Goal: Information Seeking & Learning: Find contact information

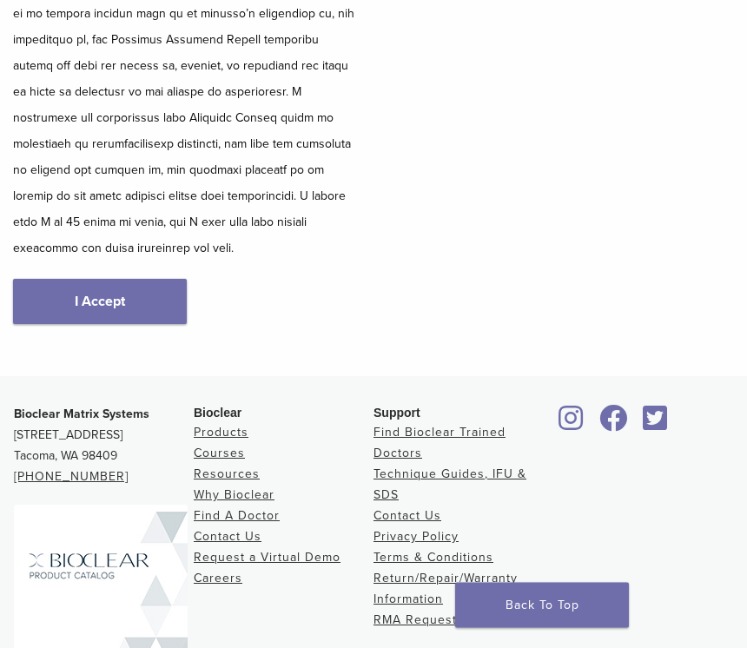
scroll to position [650, 0]
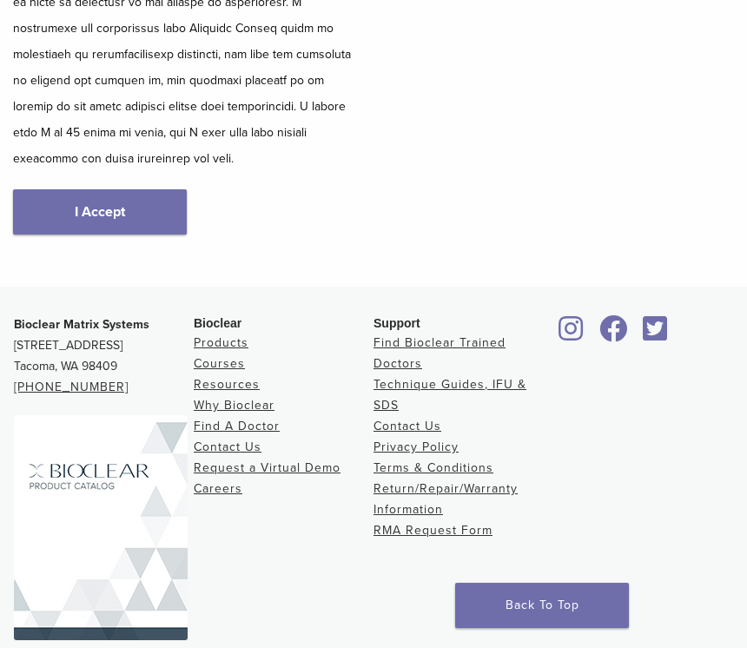
click at [76, 195] on link "I Accept" at bounding box center [100, 211] width 174 height 45
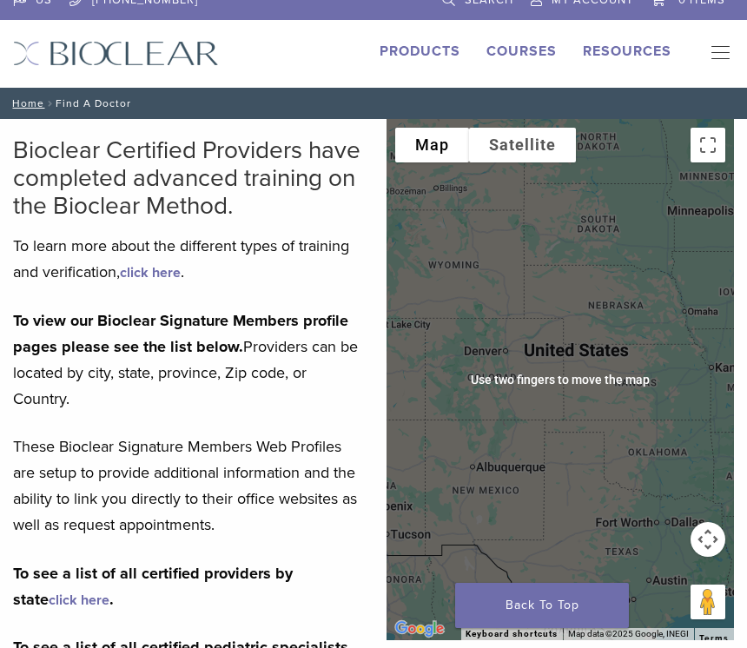
scroll to position [17, 0]
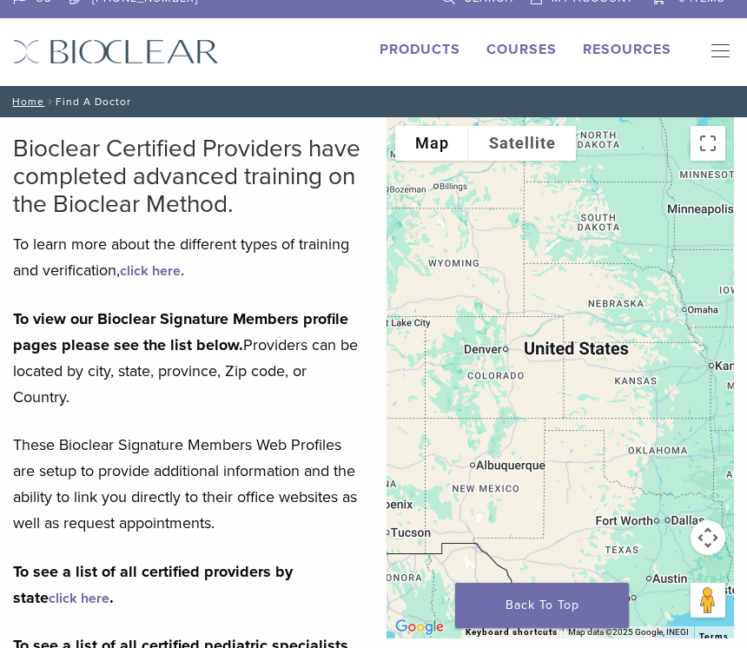
click at [476, 395] on div at bounding box center [561, 377] width 348 height 521
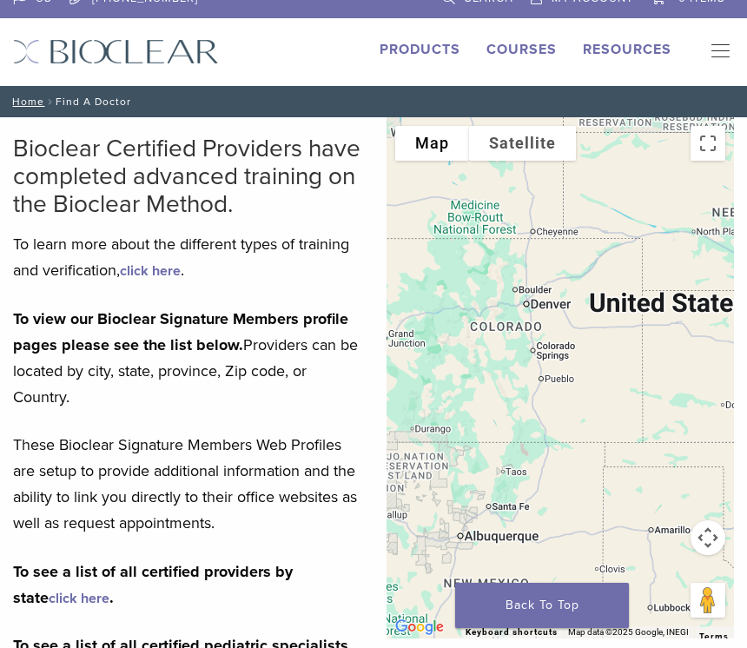
click at [474, 407] on div at bounding box center [561, 377] width 348 height 521
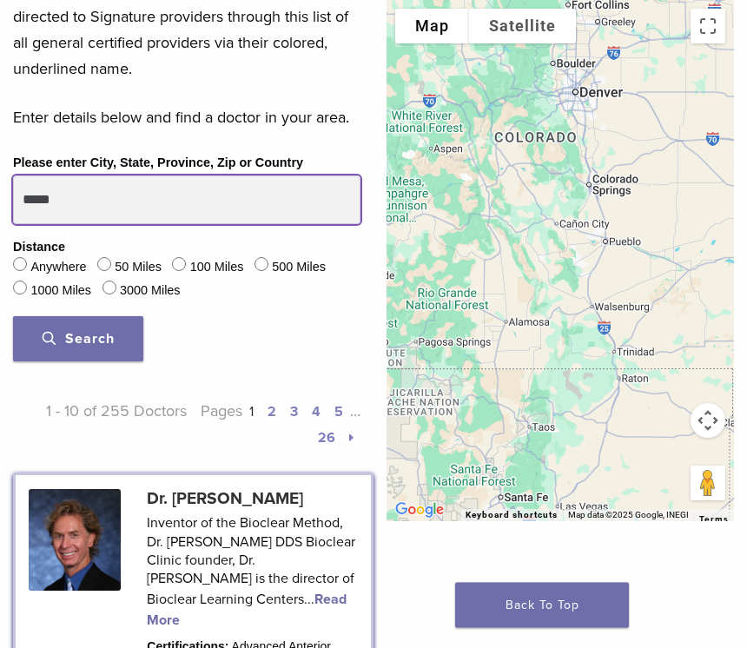
click at [91, 190] on input "*****" at bounding box center [187, 200] width 348 height 49
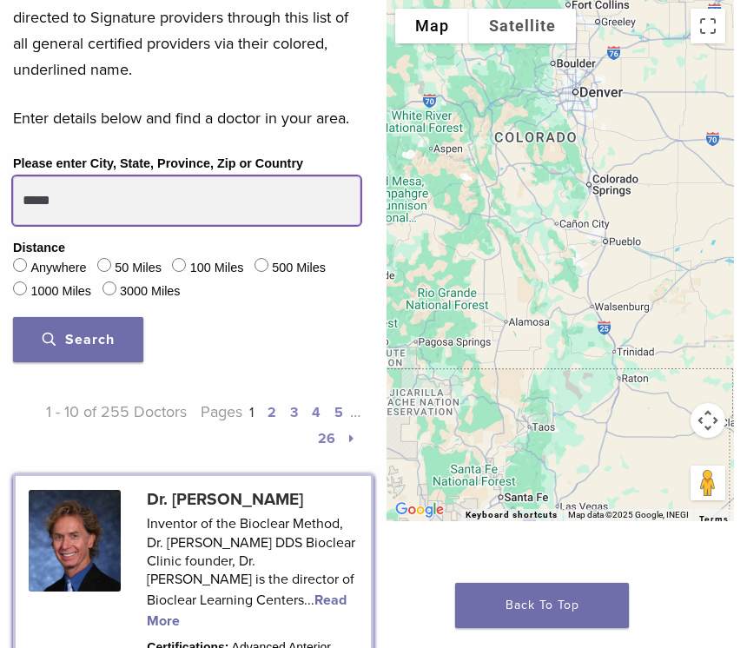
click at [104, 190] on input "*****" at bounding box center [187, 200] width 348 height 49
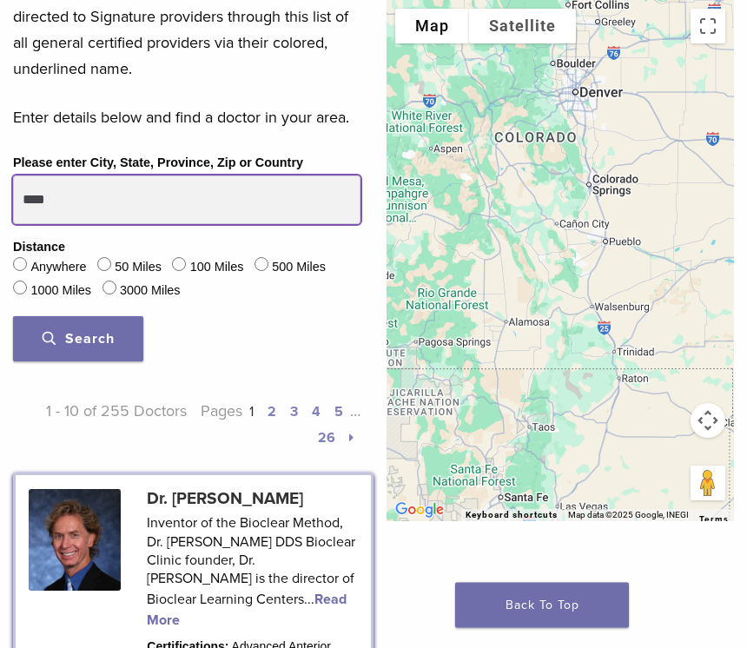
scroll to position [799, 0]
type input "*"
type input "*****"
click at [78, 337] on button "Search" at bounding box center [78, 338] width 130 height 45
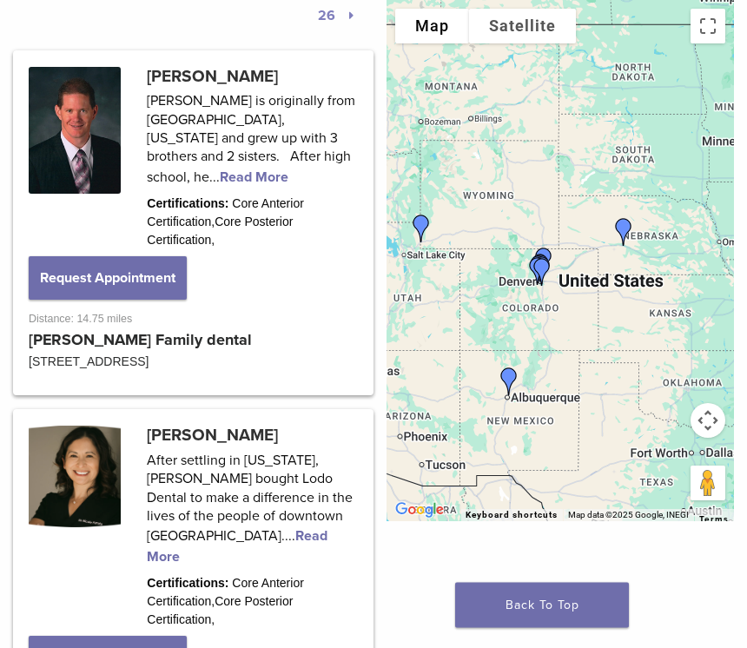
scroll to position [1221, 0]
click at [156, 520] on link at bounding box center [193, 593] width 355 height 362
click at [156, 494] on link at bounding box center [193, 593] width 355 height 362
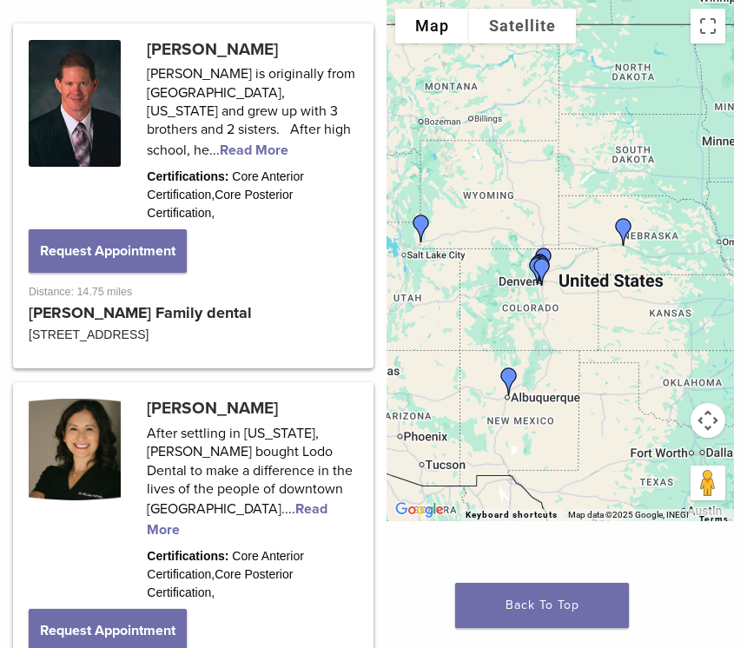
click at [161, 492] on link at bounding box center [193, 566] width 355 height 362
click at [163, 498] on link at bounding box center [193, 566] width 355 height 362
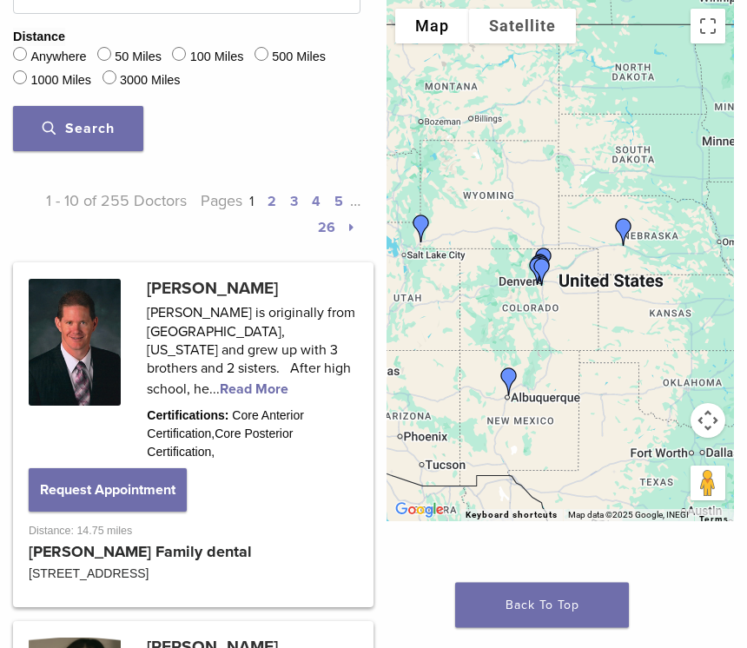
scroll to position [1011, 0]
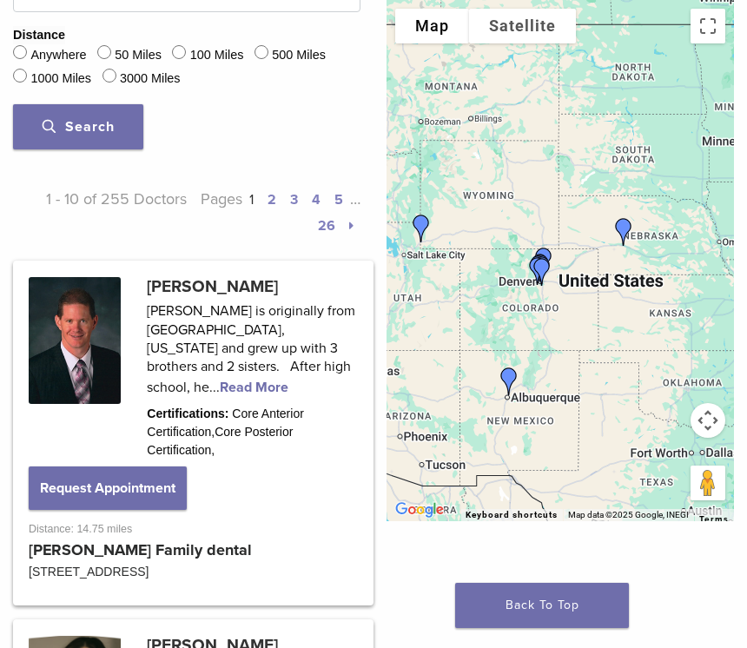
click at [285, 366] on link at bounding box center [193, 433] width 355 height 341
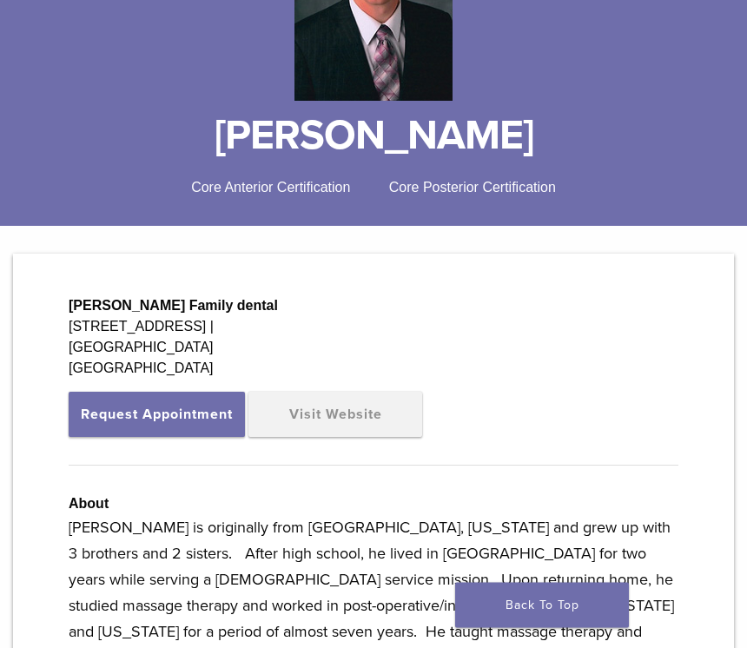
scroll to position [328, 0]
click at [374, 433] on link "Visit Website" at bounding box center [336, 414] width 174 height 45
